Goal: Navigation & Orientation: Find specific page/section

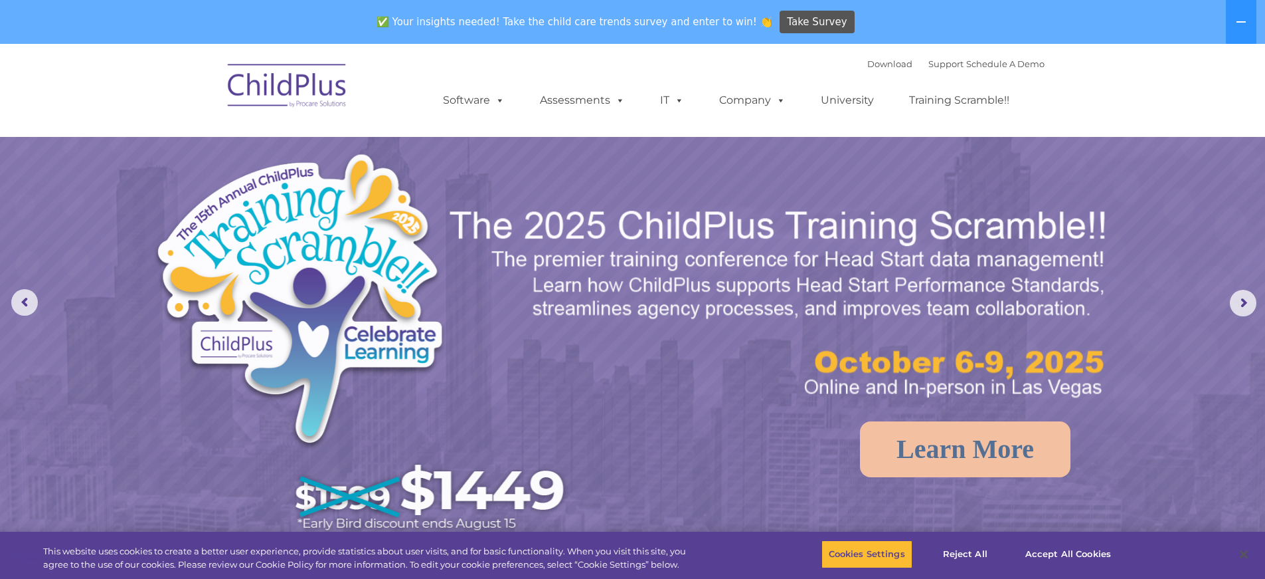
select select "MEDIUM"
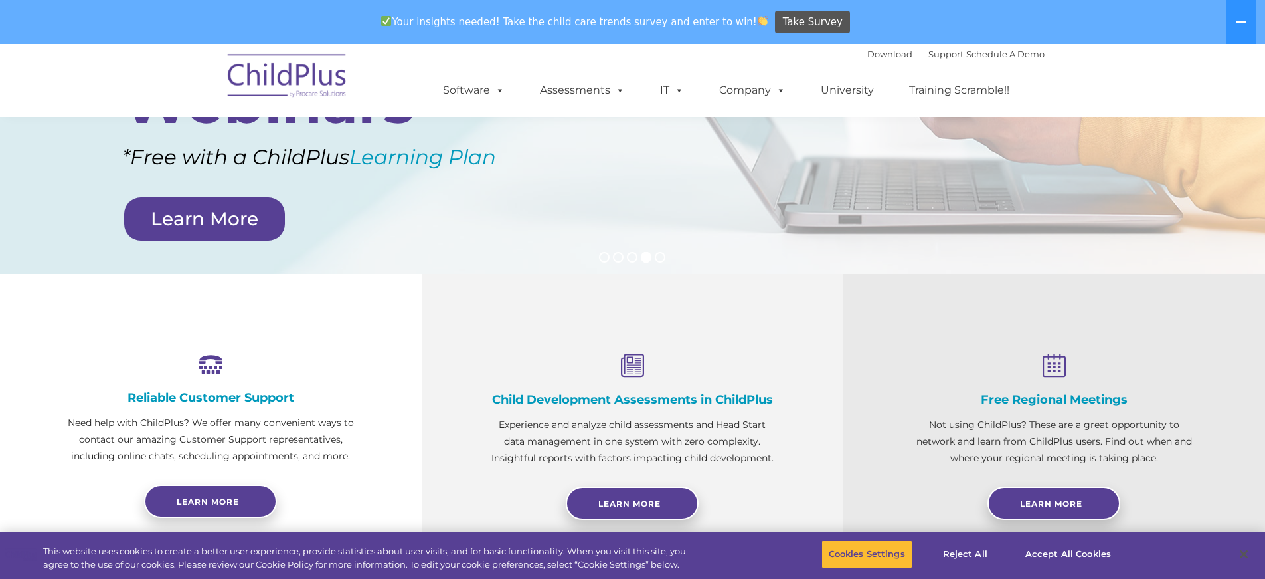
scroll to position [583, 0]
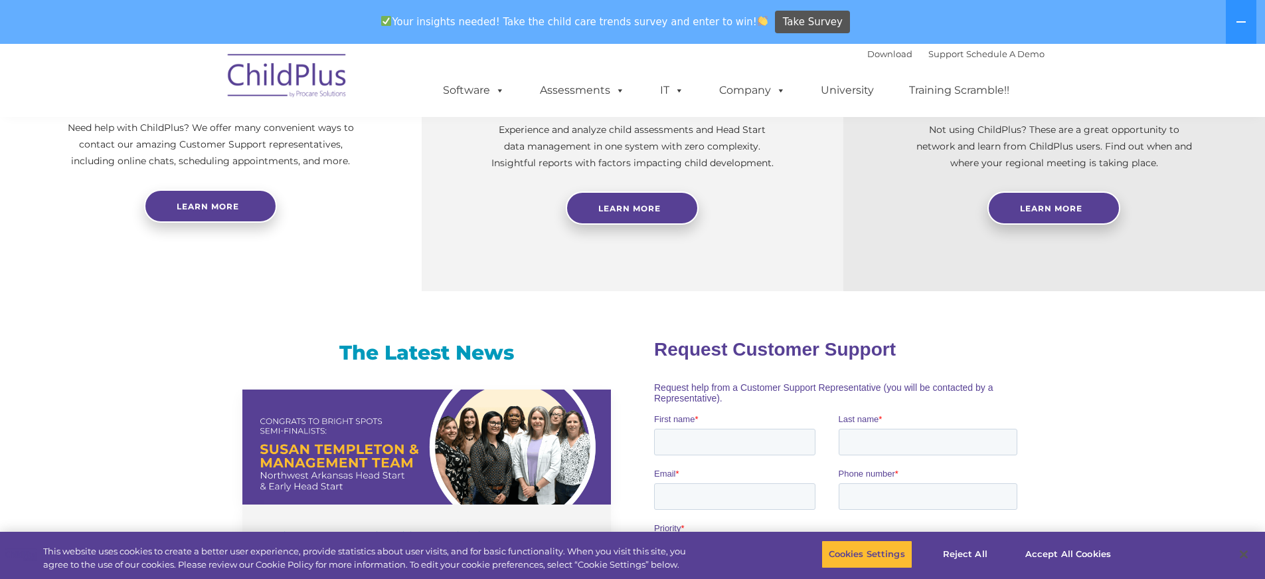
click at [282, 86] on img at bounding box center [287, 78] width 133 height 66
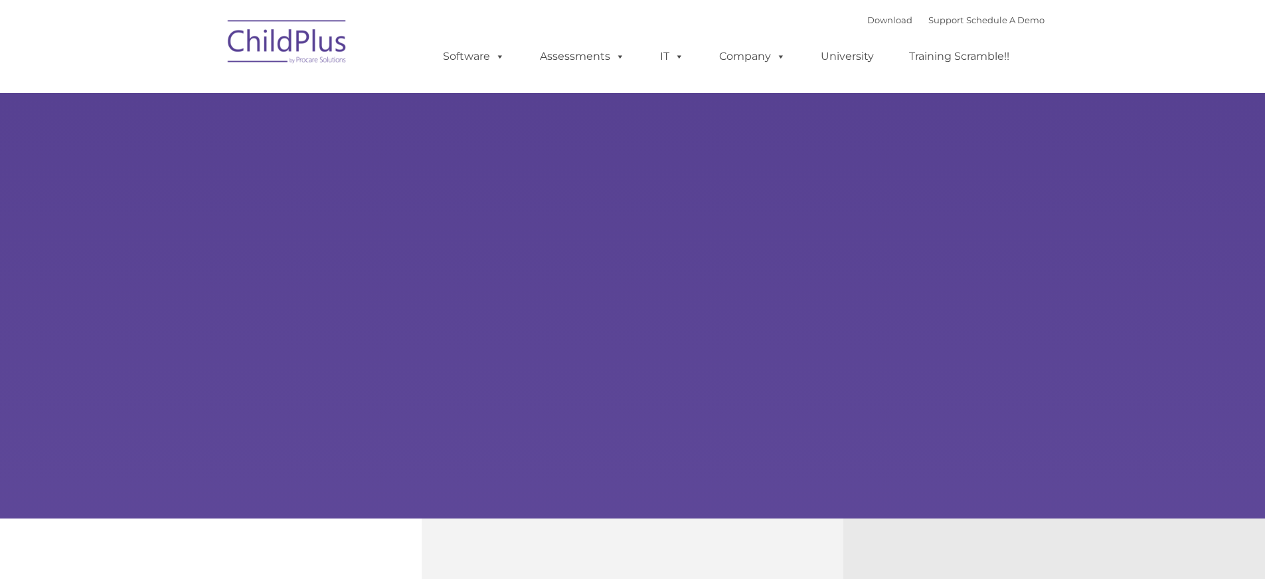
type input ""
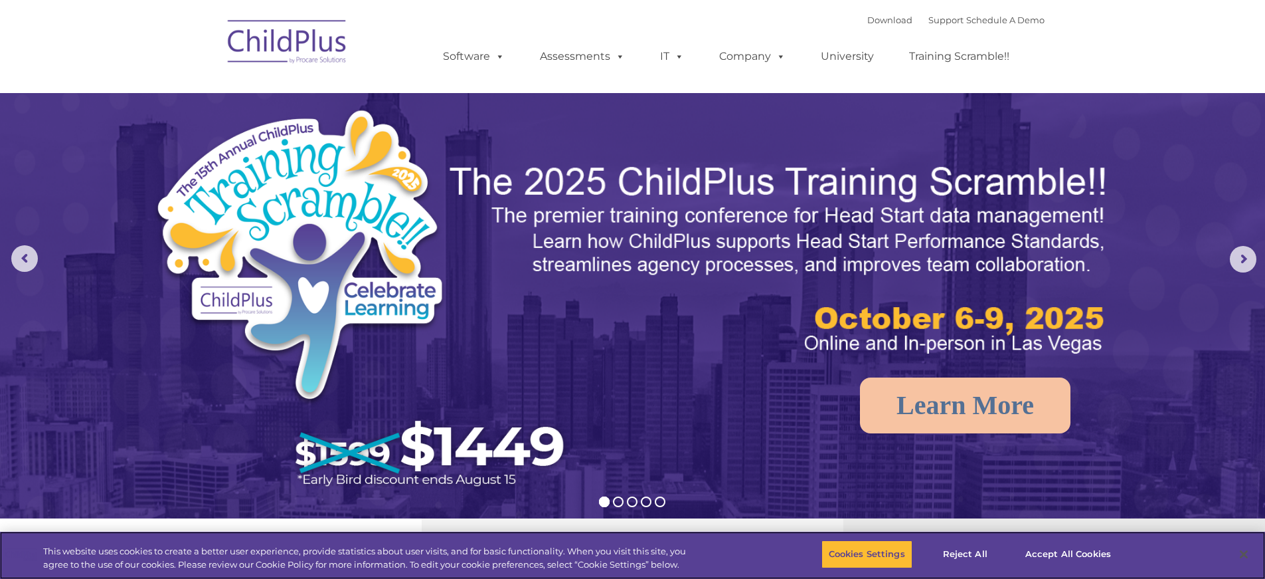
select select "MEDIUM"
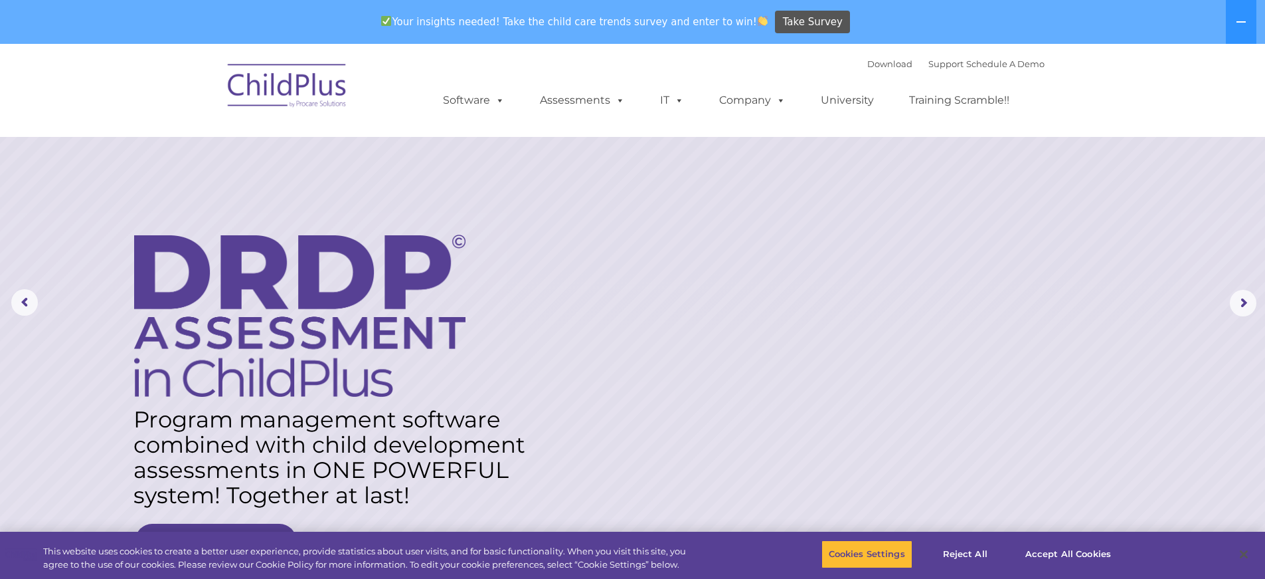
drag, startPoint x: 1265, startPoint y: 98, endPoint x: 1274, endPoint y: 145, distance: 47.4
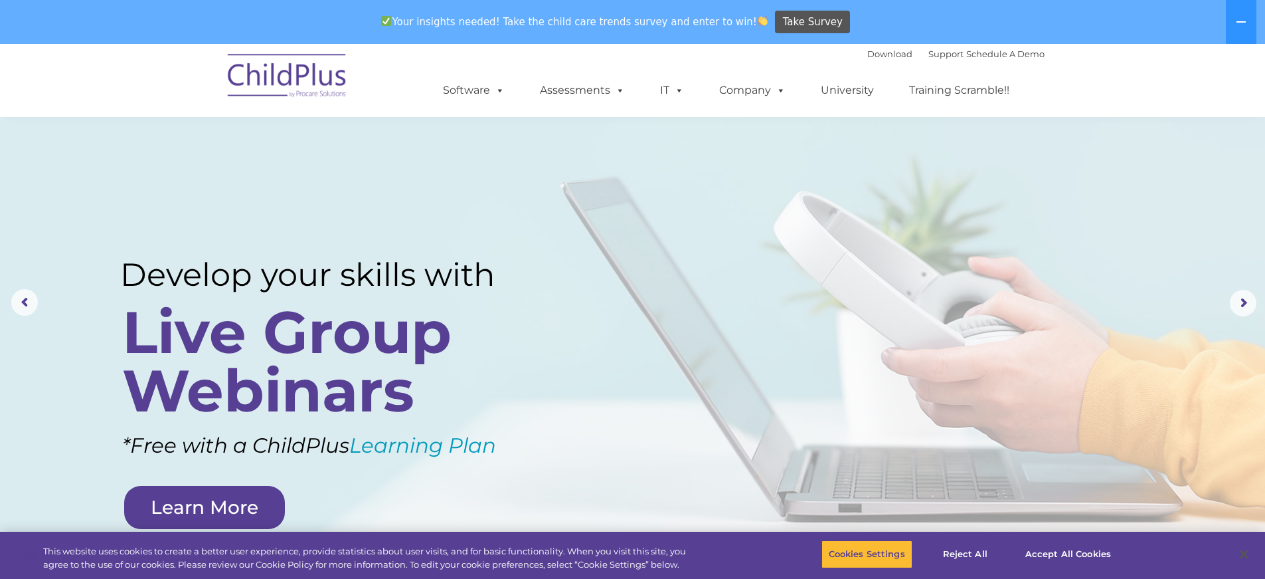
scroll to position [272, 0]
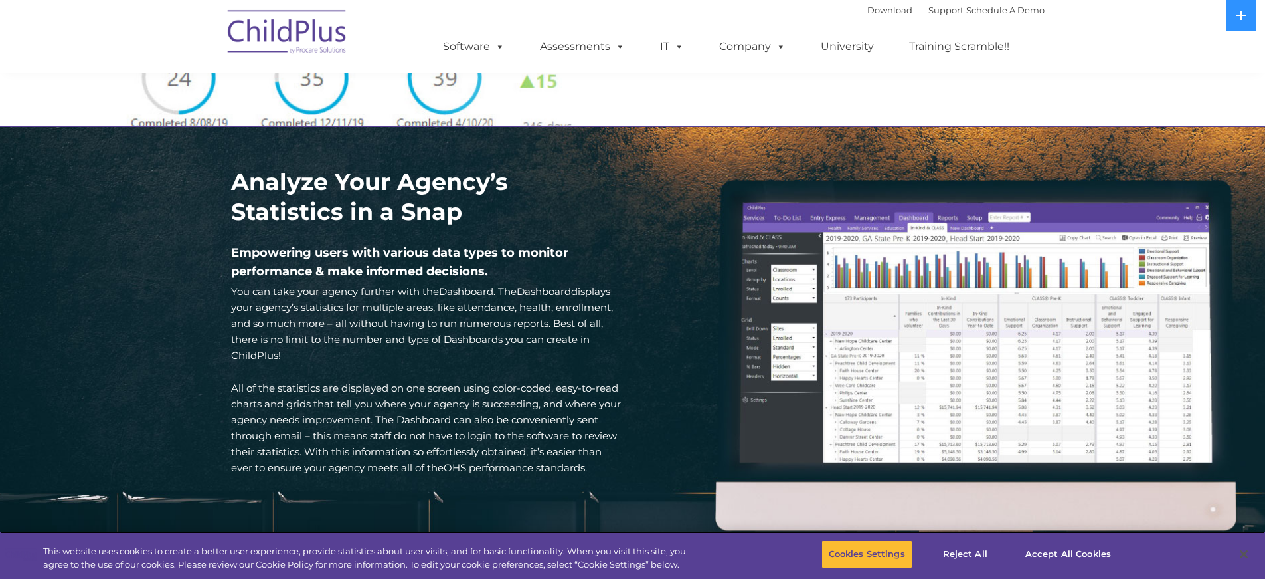
scroll to position [2647, 0]
